Goal: Information Seeking & Learning: Learn about a topic

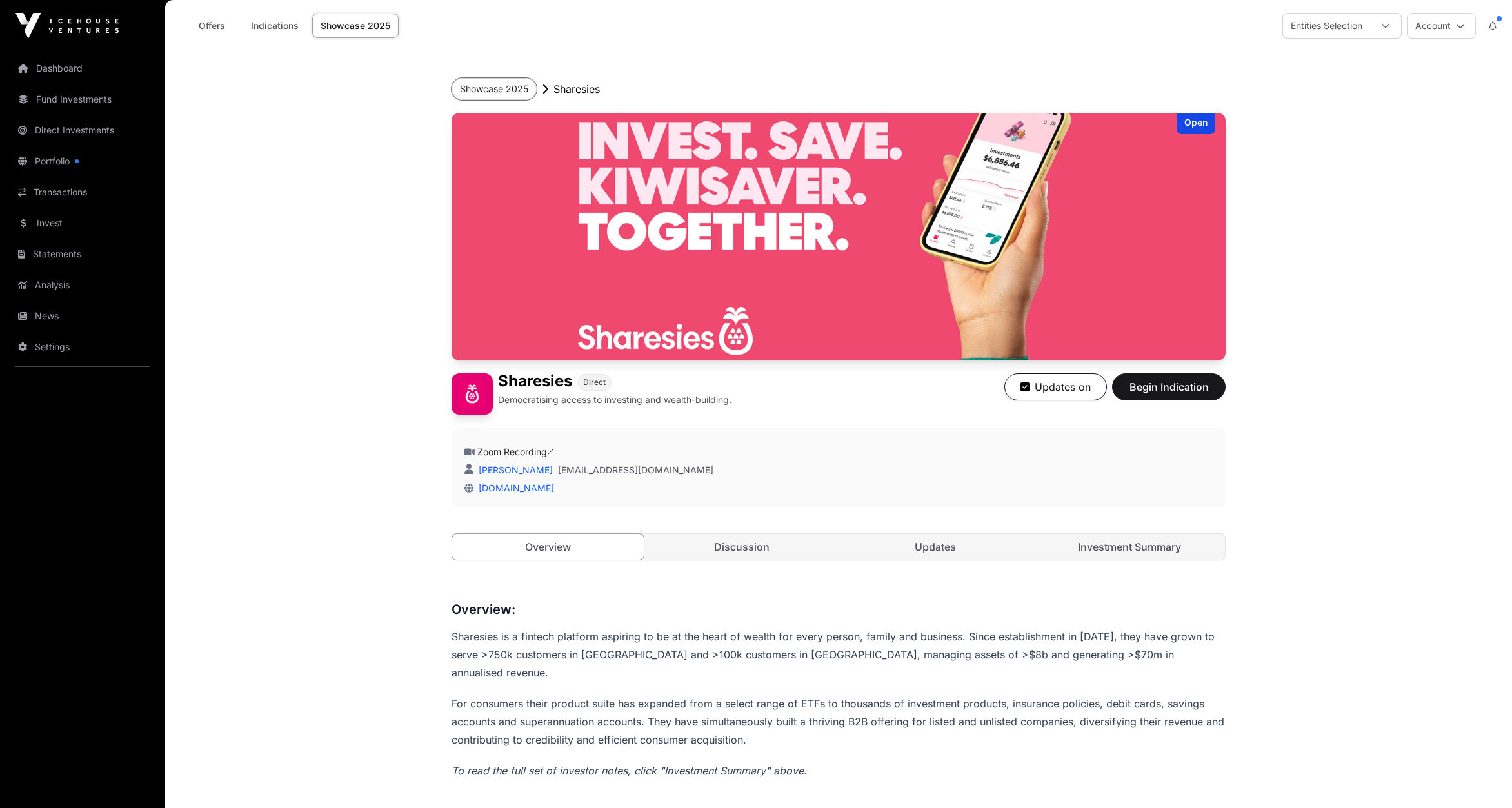
click at [491, 87] on button "Showcase 2025" at bounding box center [494, 89] width 85 height 22
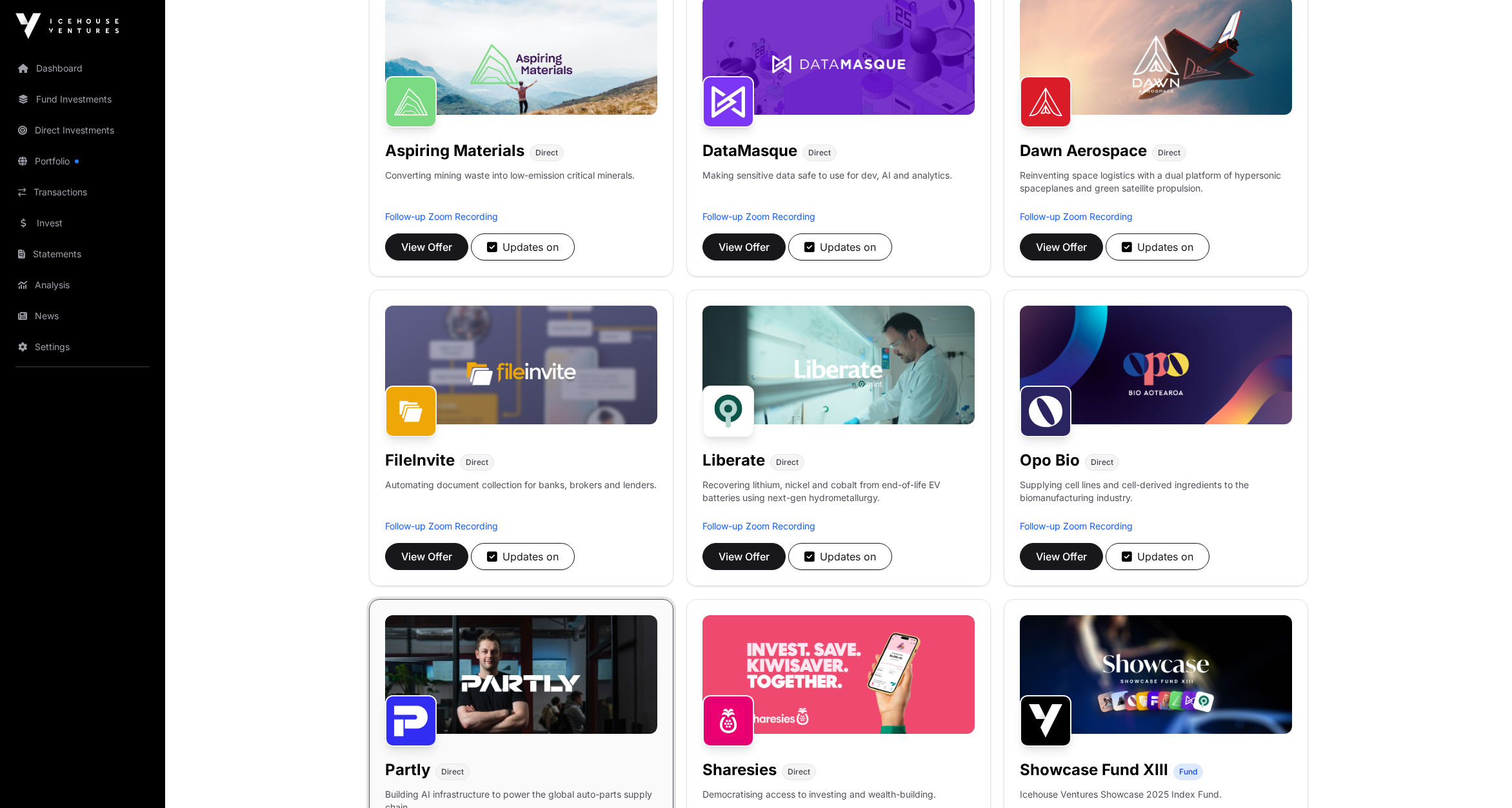
scroll to position [201, 0]
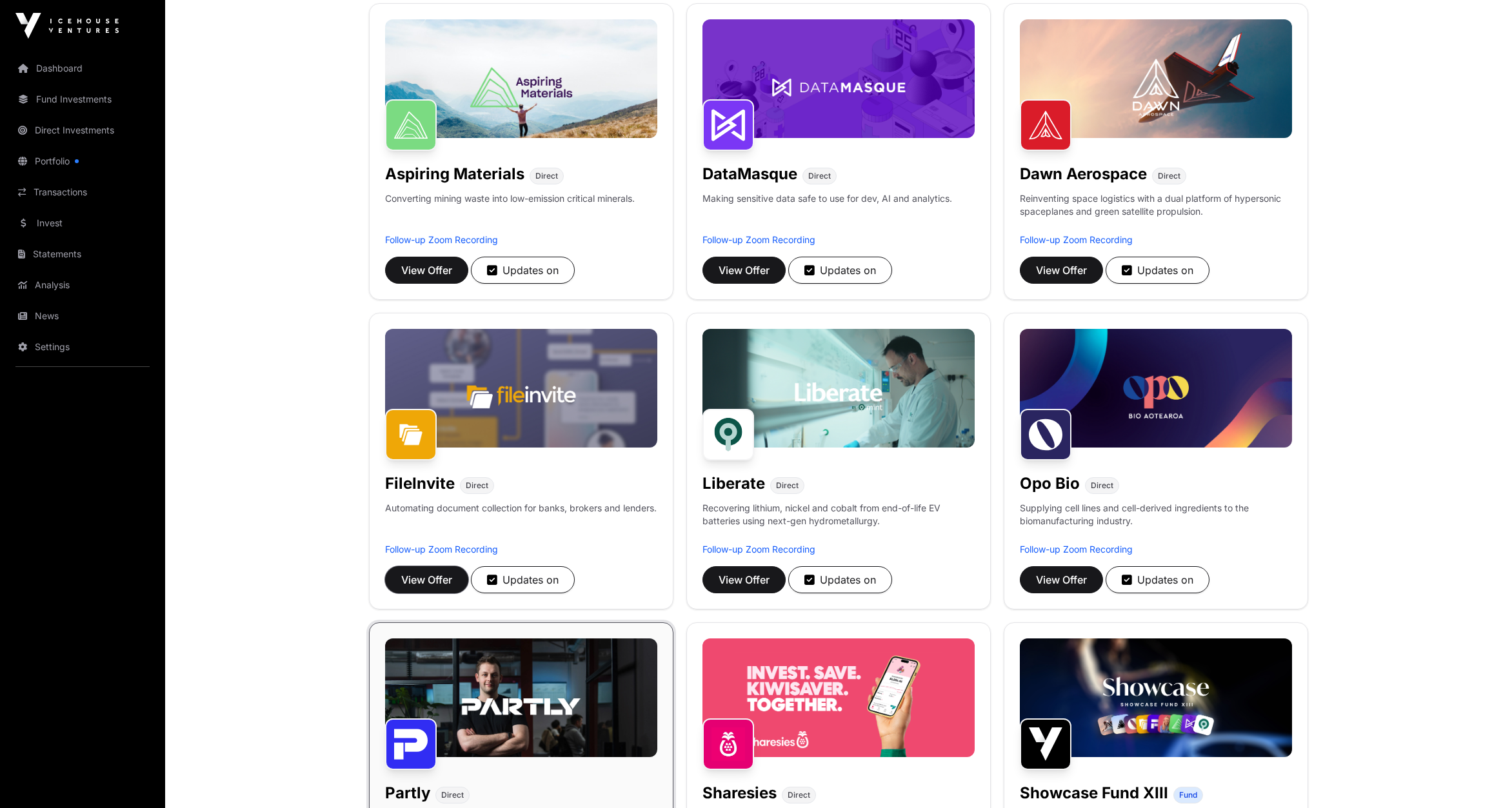
click at [420, 582] on span "View Offer" at bounding box center [427, 580] width 51 height 16
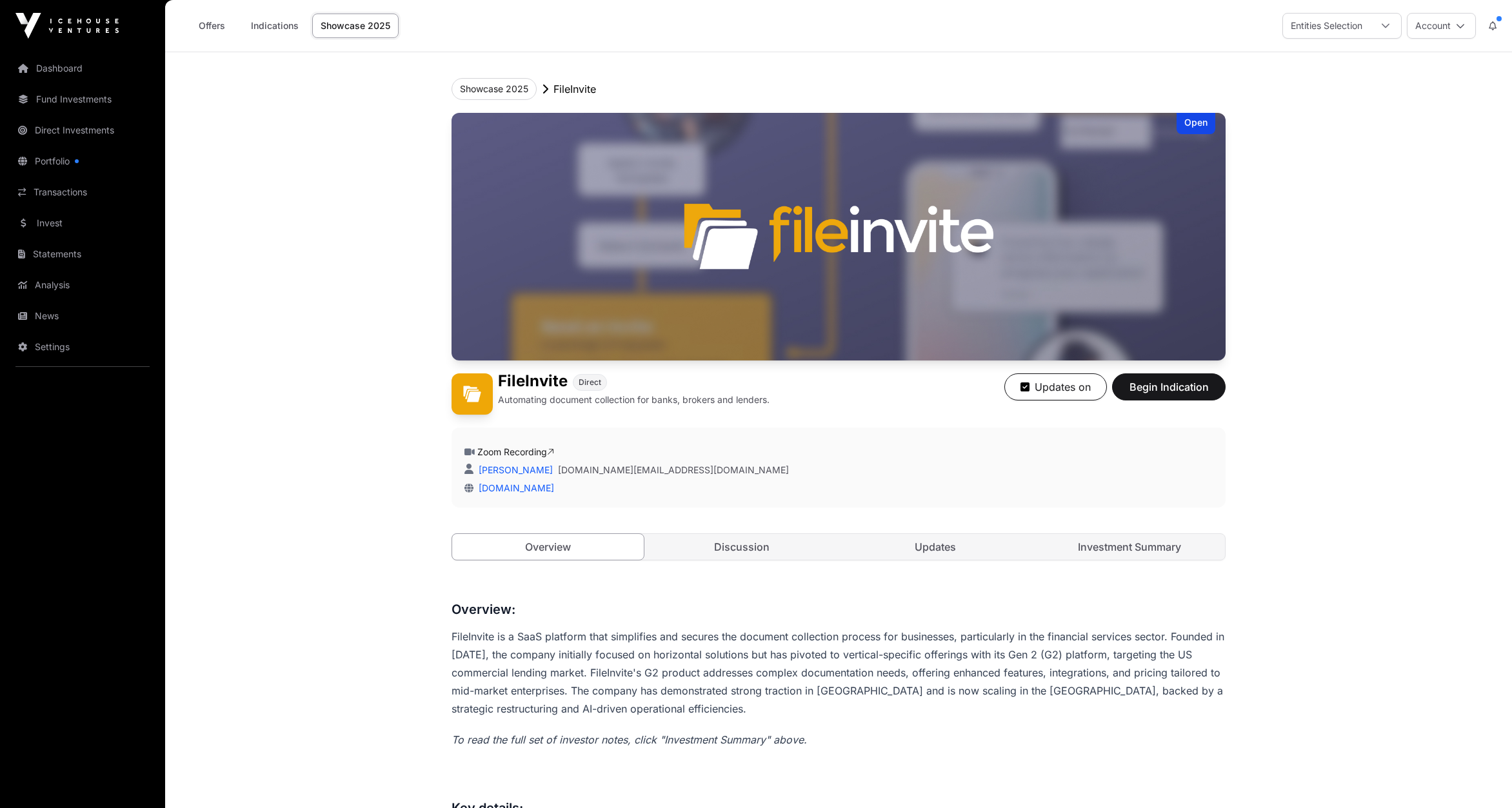
click at [345, 23] on link "Showcase 2025" at bounding box center [355, 25] width 87 height 25
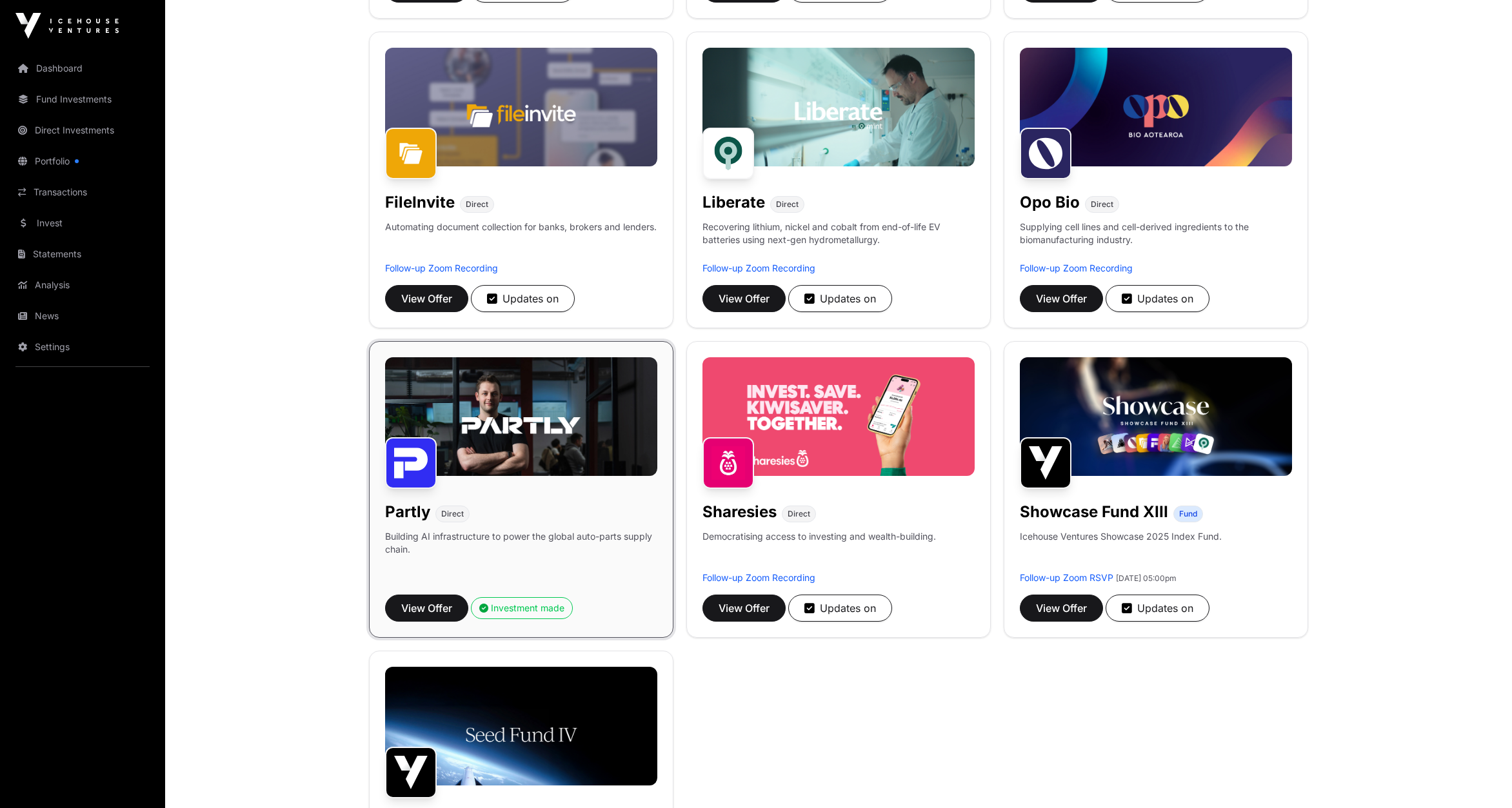
scroll to position [604, 0]
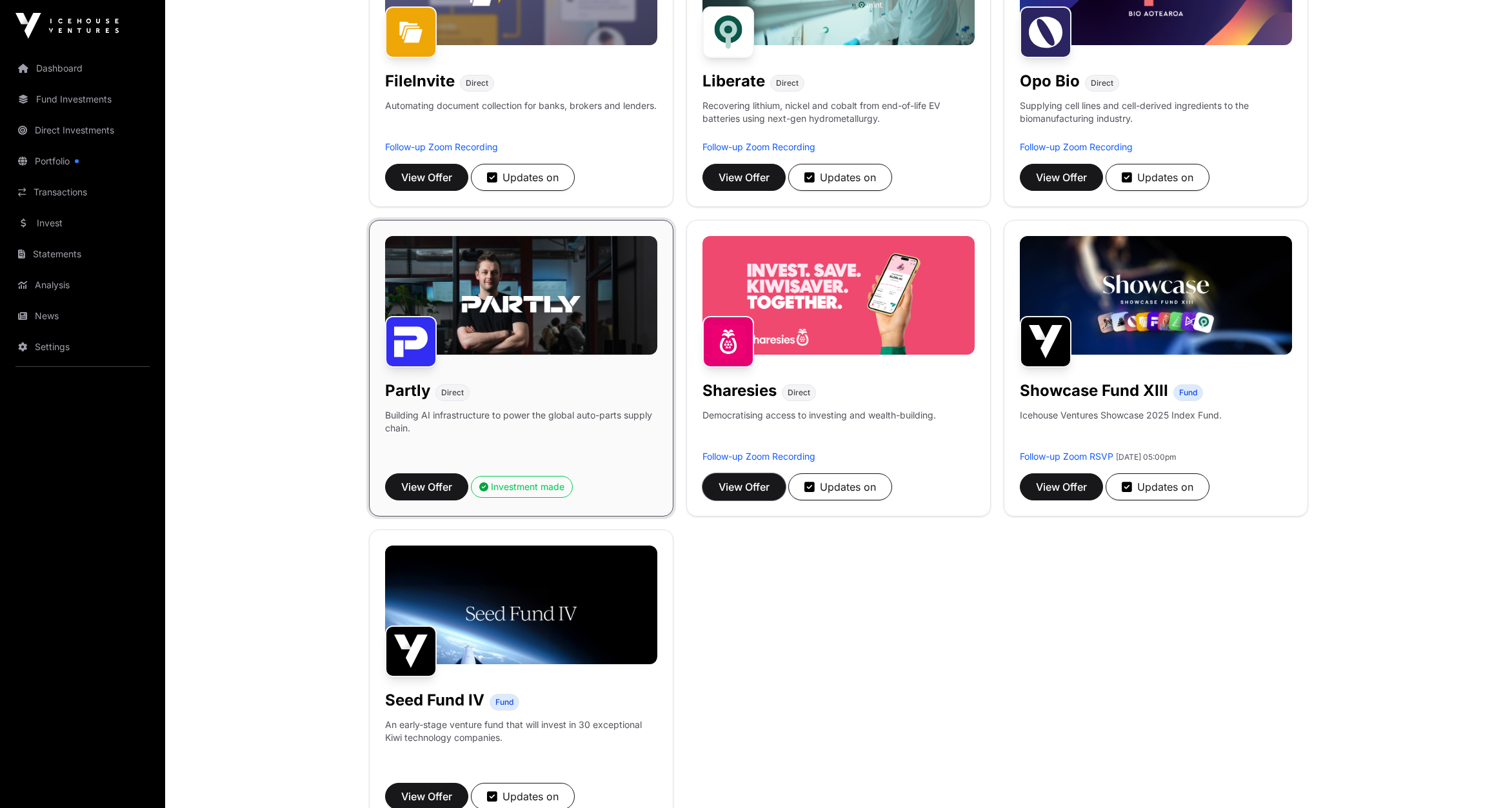
click at [760, 489] on span "View Offer" at bounding box center [744, 487] width 51 height 16
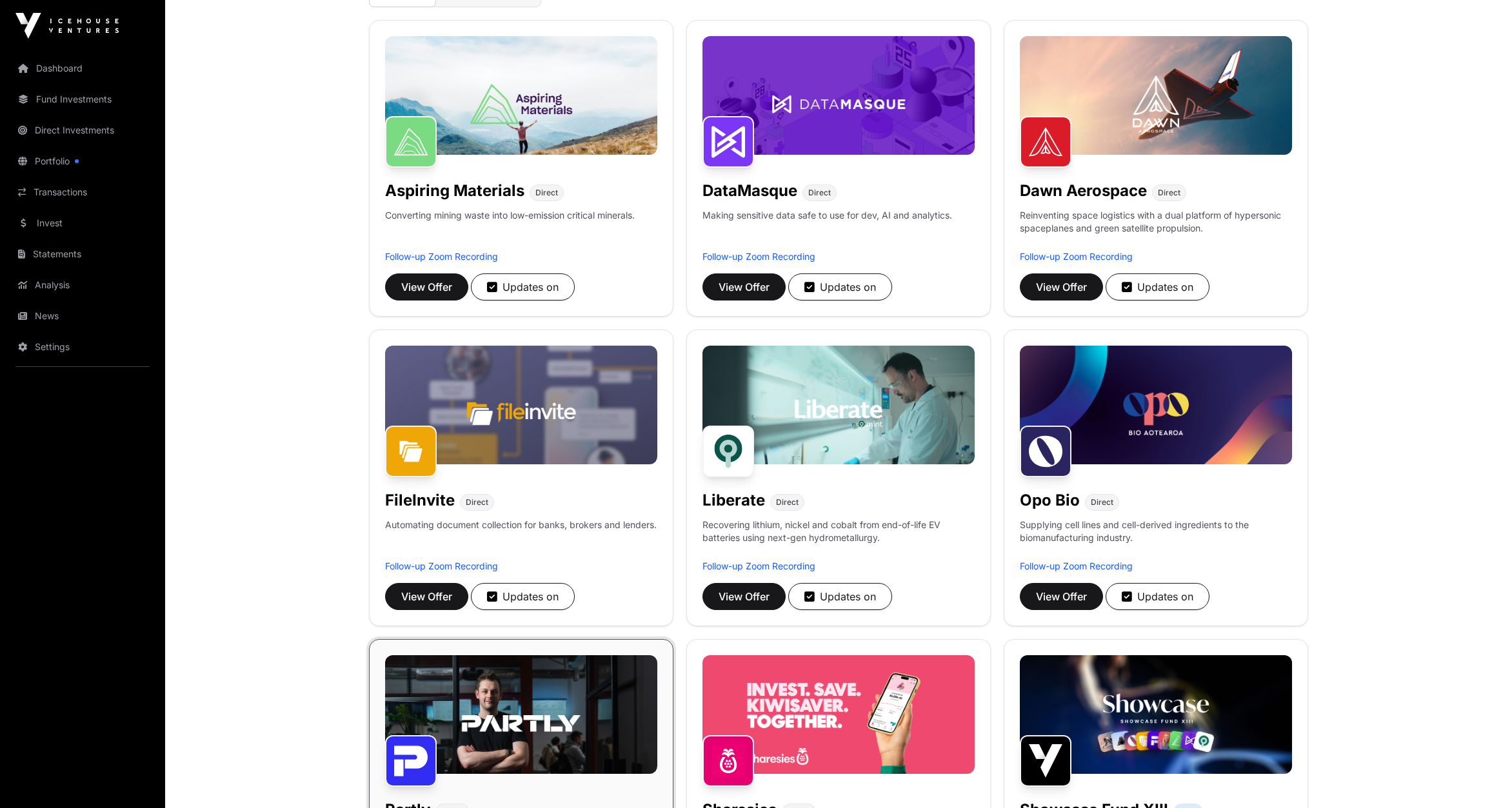
scroll to position [67, 0]
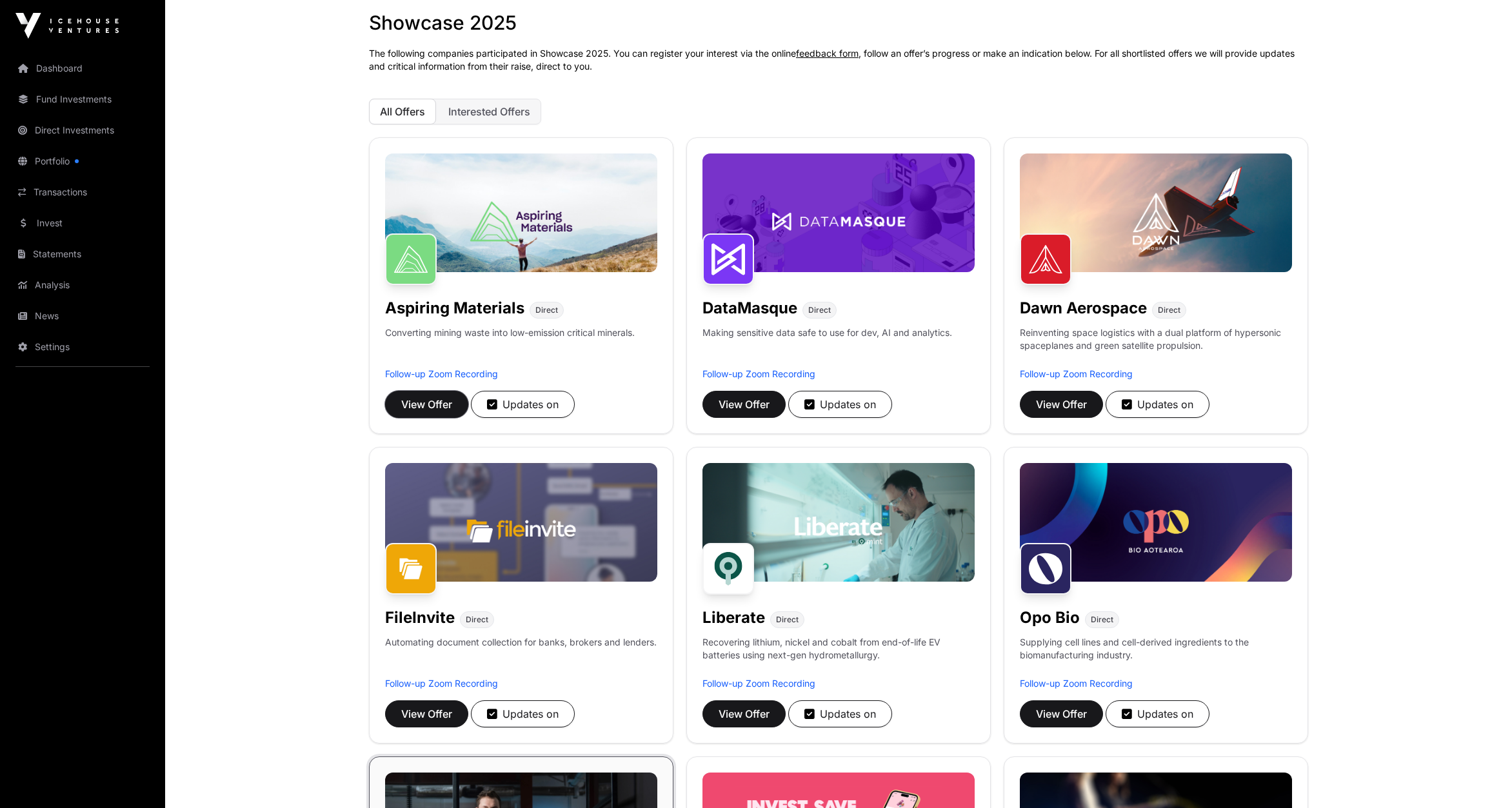
click at [436, 405] on span "View Offer" at bounding box center [427, 405] width 51 height 16
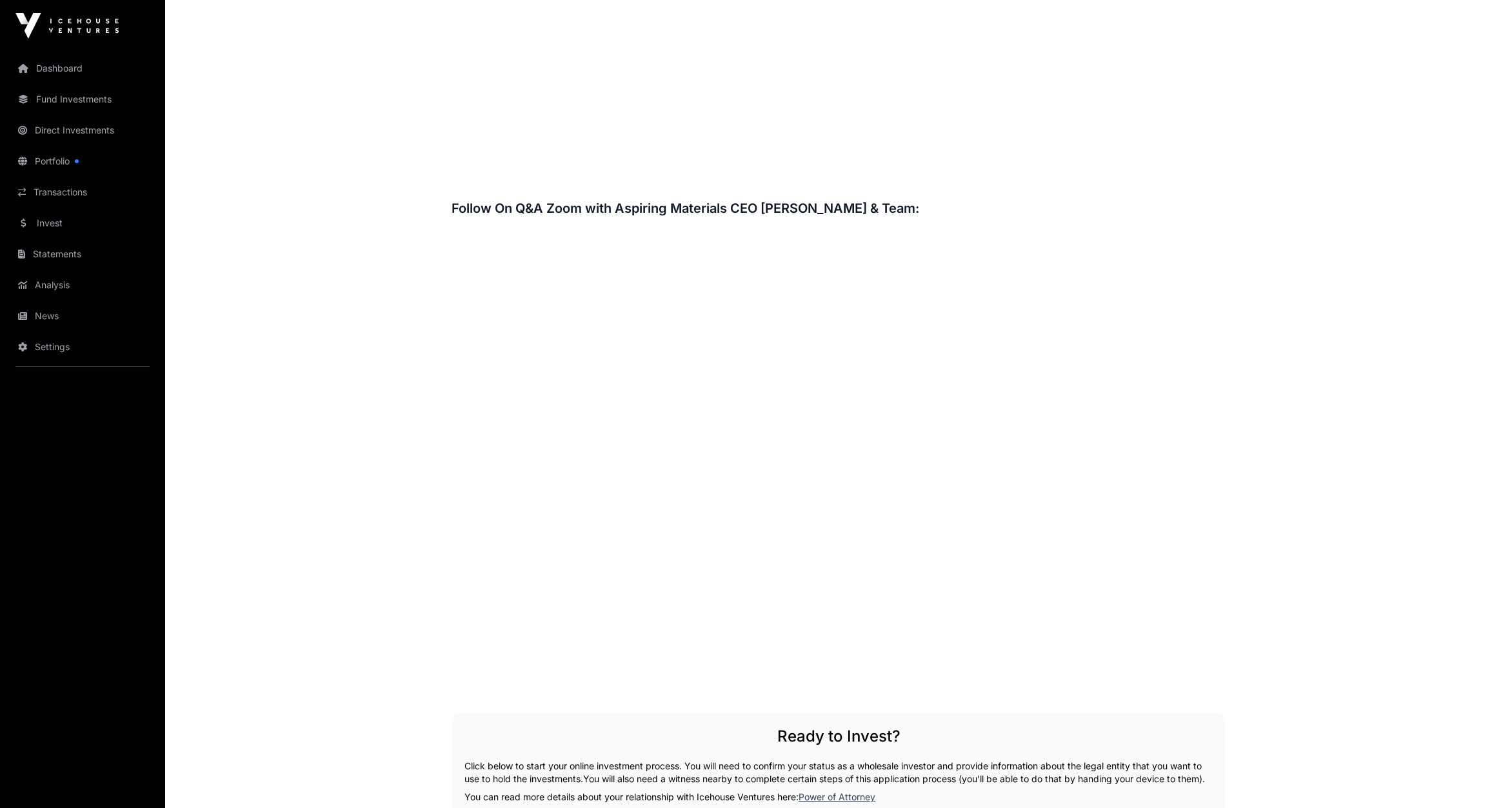
scroll to position [2012, 0]
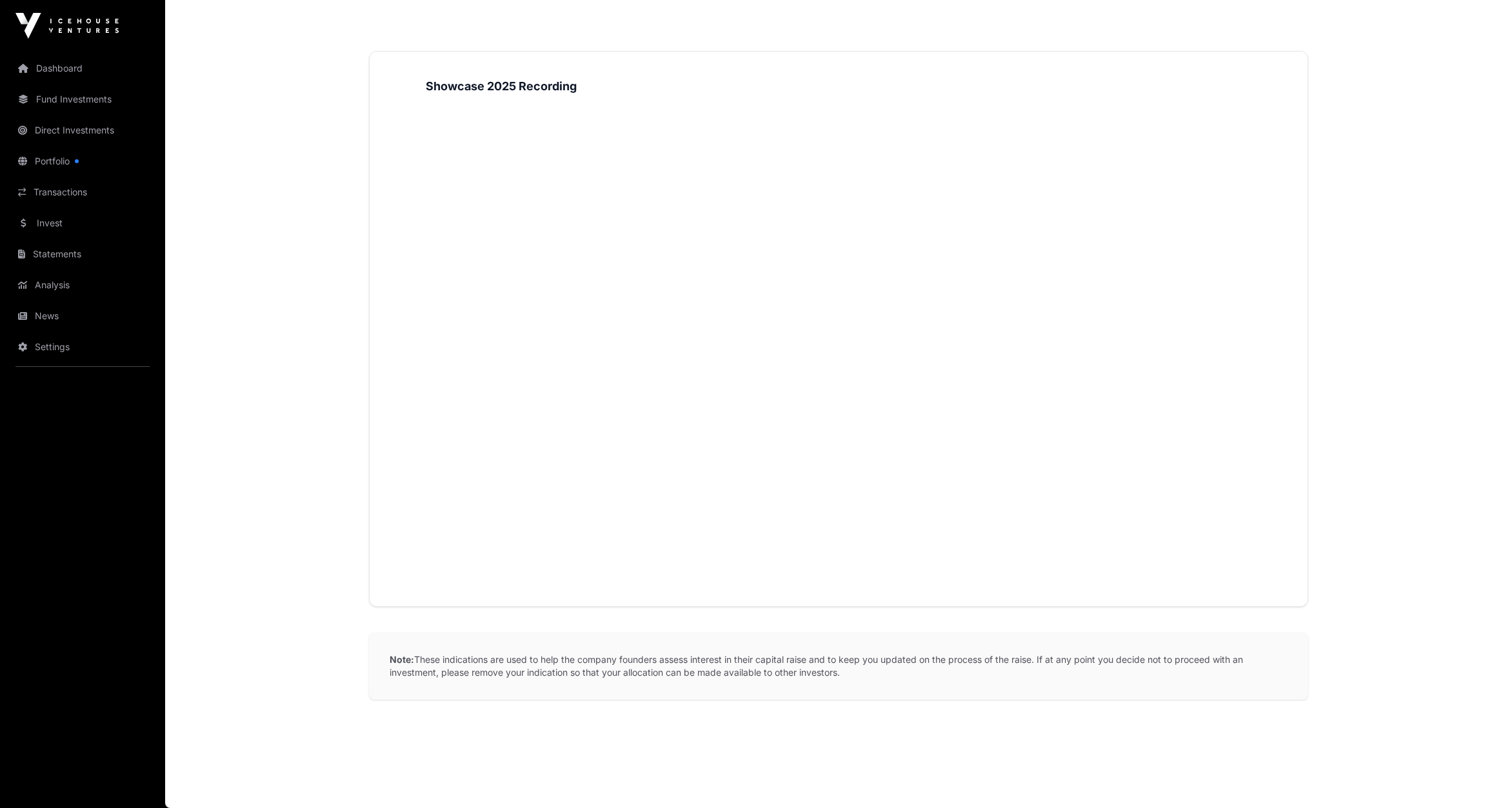
scroll to position [67, 0]
